Goal: Transaction & Acquisition: Register for event/course

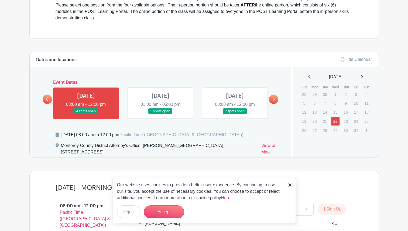
scroll to position [200, 0]
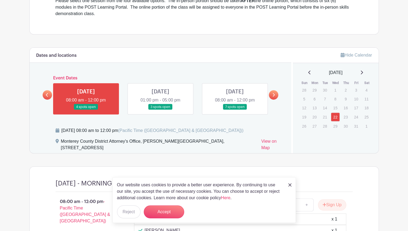
click at [160, 110] on link at bounding box center [160, 110] width 0 height 0
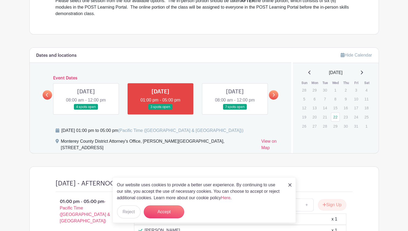
scroll to position [205, 0]
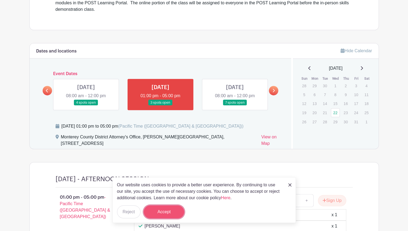
click at [173, 213] on button "Accept" at bounding box center [164, 212] width 40 height 13
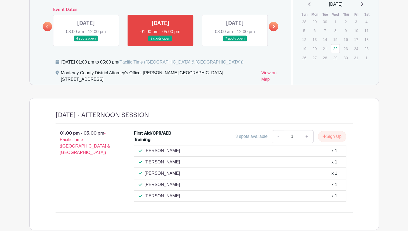
scroll to position [300, 0]
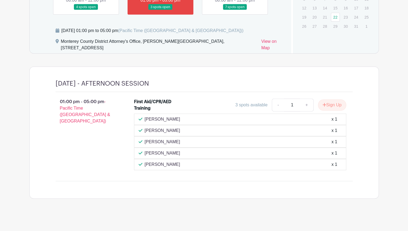
click at [86, 10] on link at bounding box center [86, 10] width 0 height 0
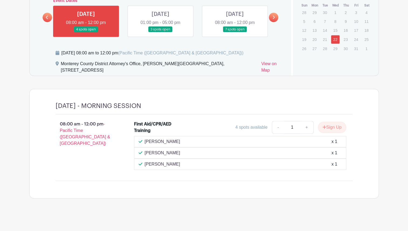
click at [235, 32] on link at bounding box center [235, 32] width 0 height 0
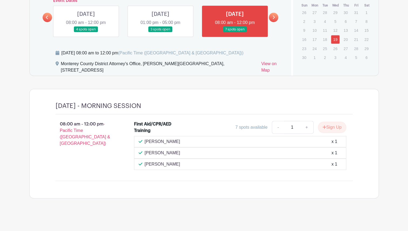
click at [160, 32] on link at bounding box center [160, 32] width 0 height 0
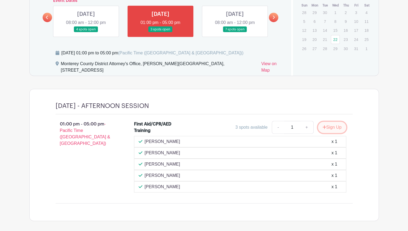
click at [328, 127] on button "Sign Up" at bounding box center [332, 127] width 28 height 11
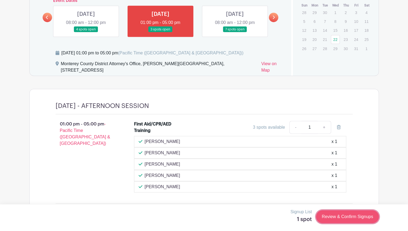
click at [343, 217] on link "Review & Confirm Signups" at bounding box center [347, 216] width 63 height 13
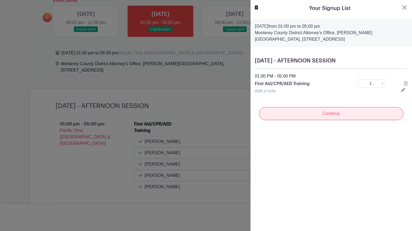
click at [330, 114] on input "Continue" at bounding box center [331, 113] width 144 height 13
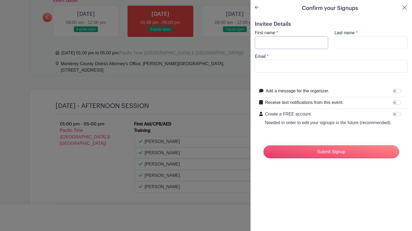
click at [291, 38] on input "First name" at bounding box center [291, 42] width 73 height 13
type input "[PERSON_NAME]"
type input "Costa"
type input "[EMAIL_ADDRESS][DOMAIN_NAME]"
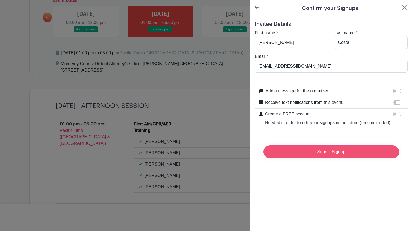
click at [304, 158] on input "Submit Signup" at bounding box center [331, 152] width 136 height 13
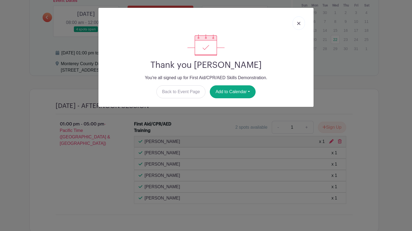
click at [298, 22] on img at bounding box center [298, 23] width 3 height 3
